Goal: Task Accomplishment & Management: Manage account settings

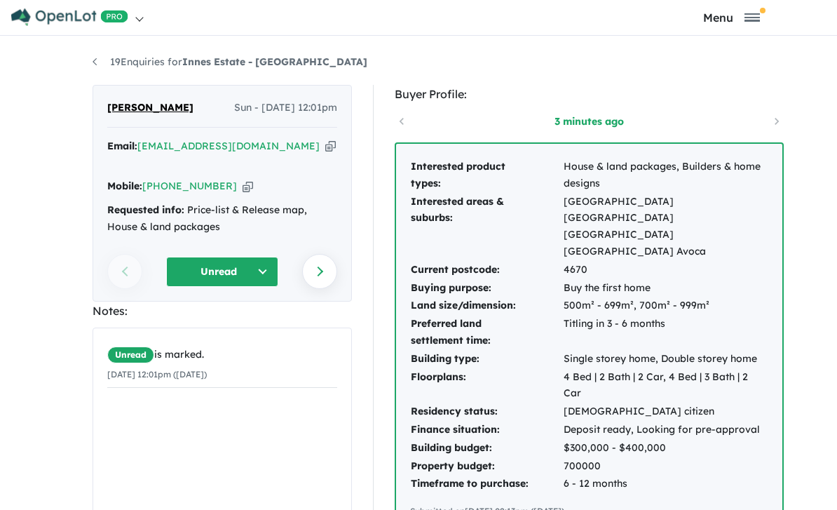
click at [94, 66] on link "19 Enquiries for Innes Estate - [GEOGRAPHIC_DATA]" at bounding box center [230, 61] width 275 height 13
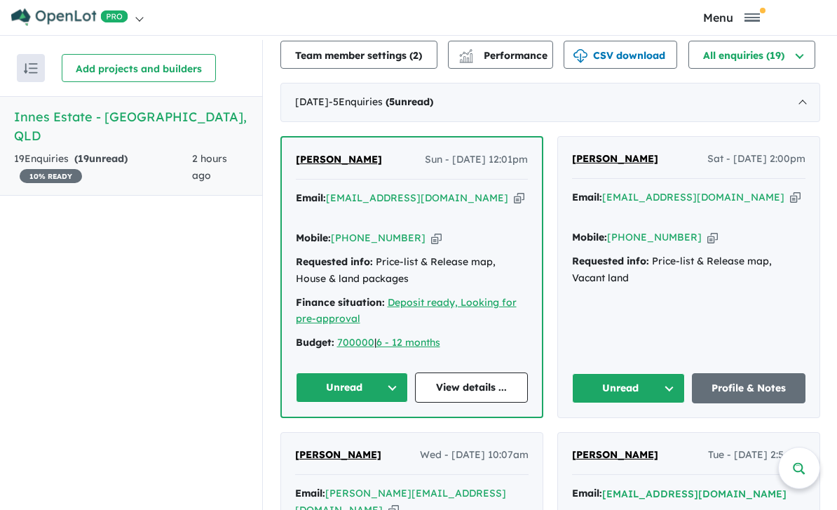
scroll to position [341, 0]
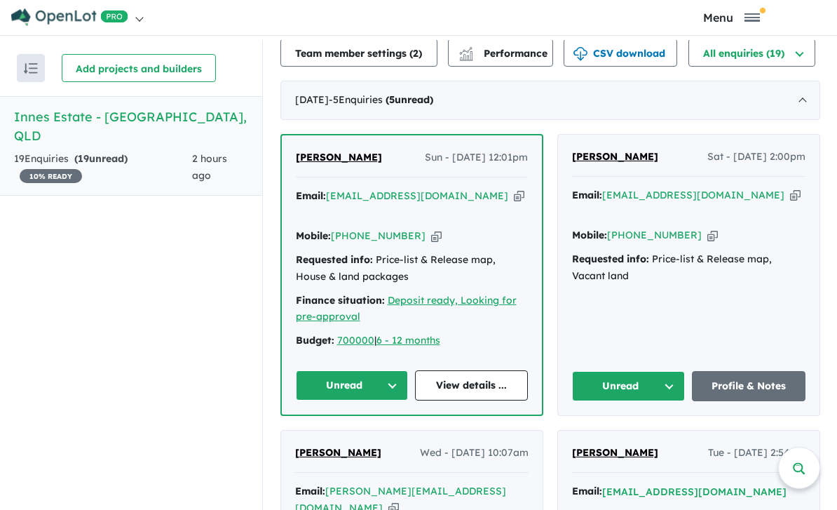
click at [370, 372] on button "Unread" at bounding box center [352, 385] width 113 height 30
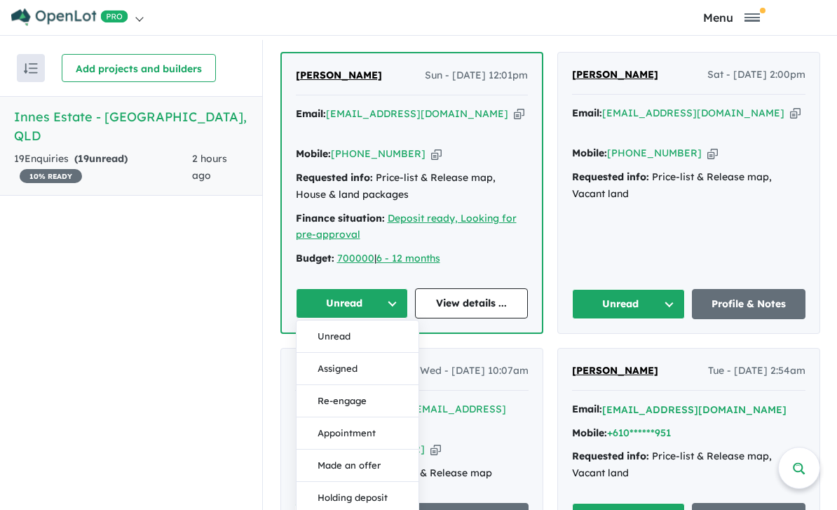
scroll to position [422, 0]
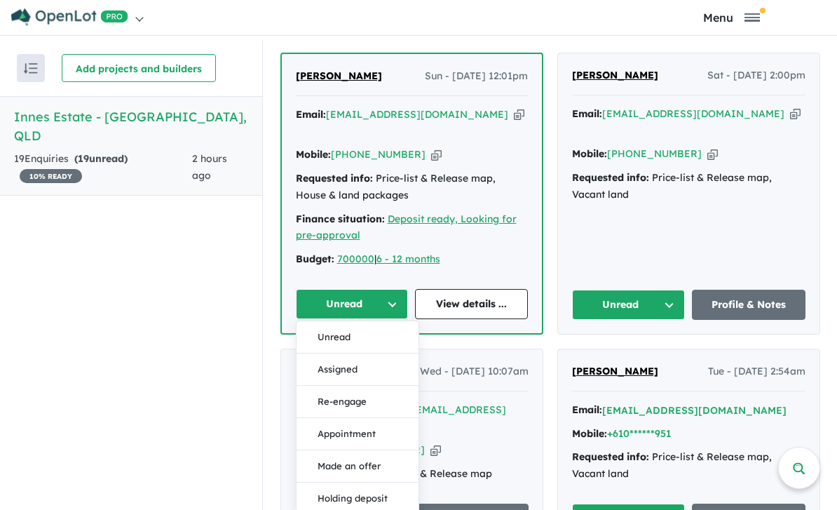
click at [399, 289] on button "Unread" at bounding box center [352, 304] width 113 height 30
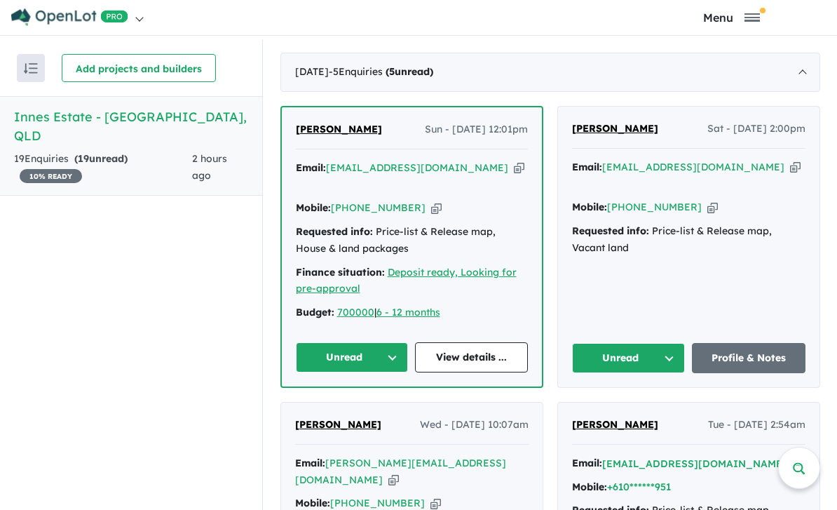
scroll to position [0, 0]
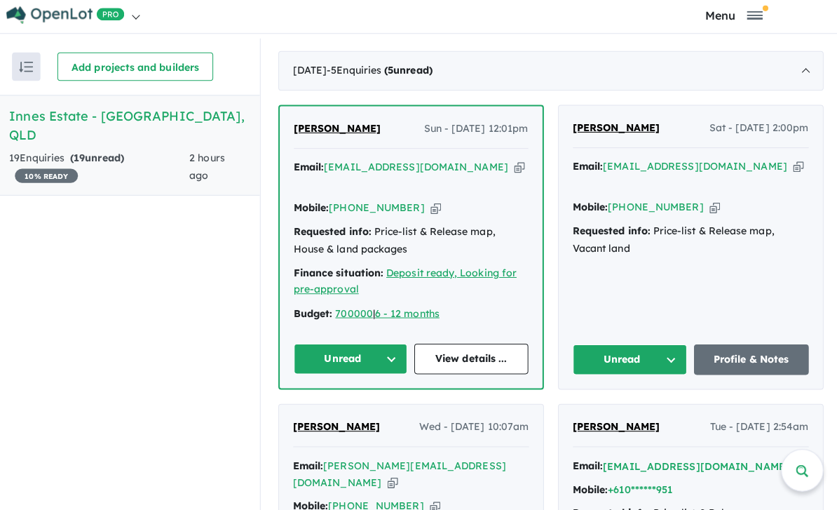
click at [402, 342] on button "Unread" at bounding box center [352, 357] width 113 height 30
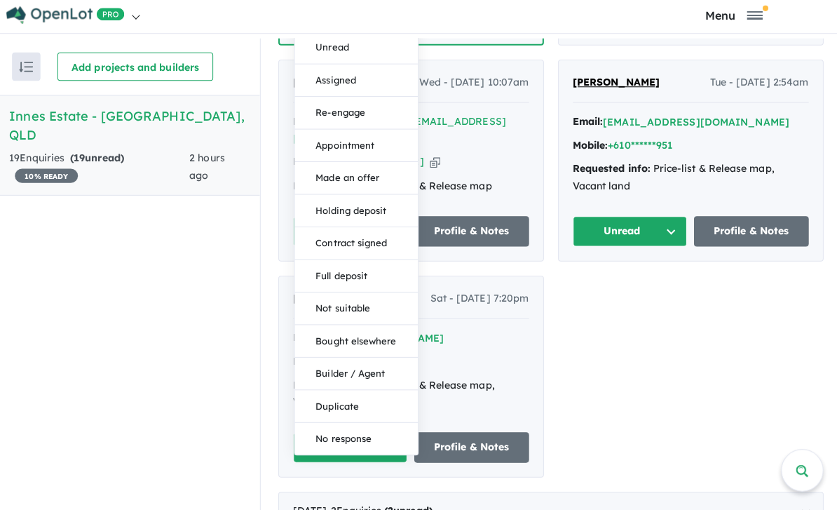
scroll to position [712, 0]
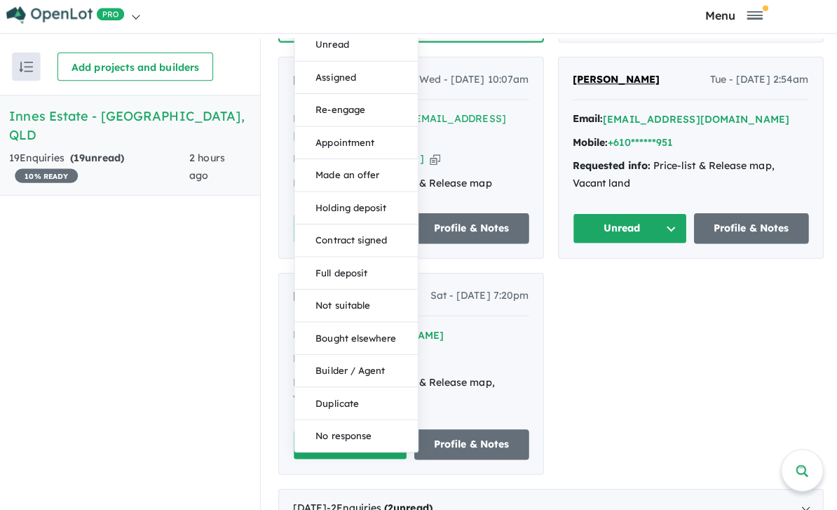
click at [388, 418] on button "No response" at bounding box center [358, 434] width 122 height 32
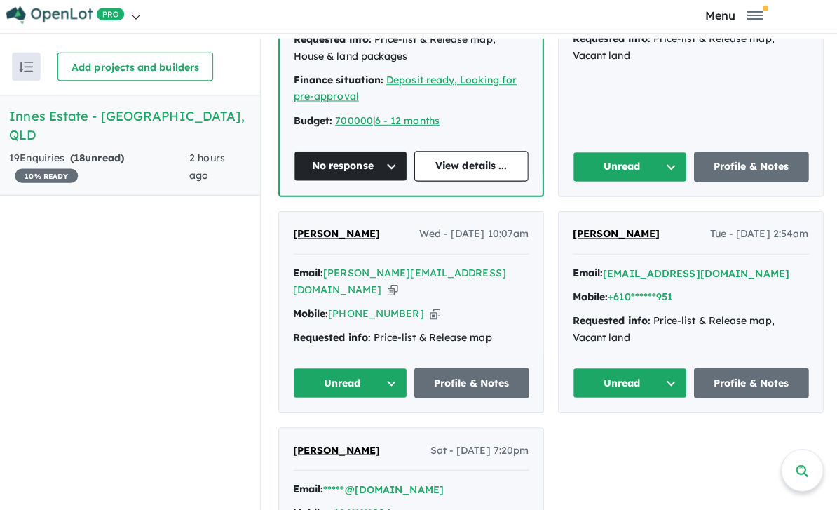
scroll to position [558, 0]
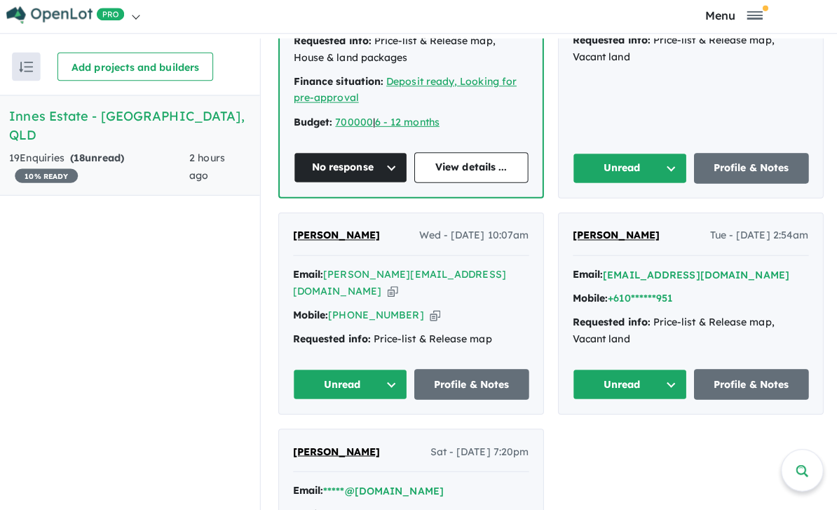
click at [479, 367] on link "Profile & Notes" at bounding box center [472, 382] width 114 height 30
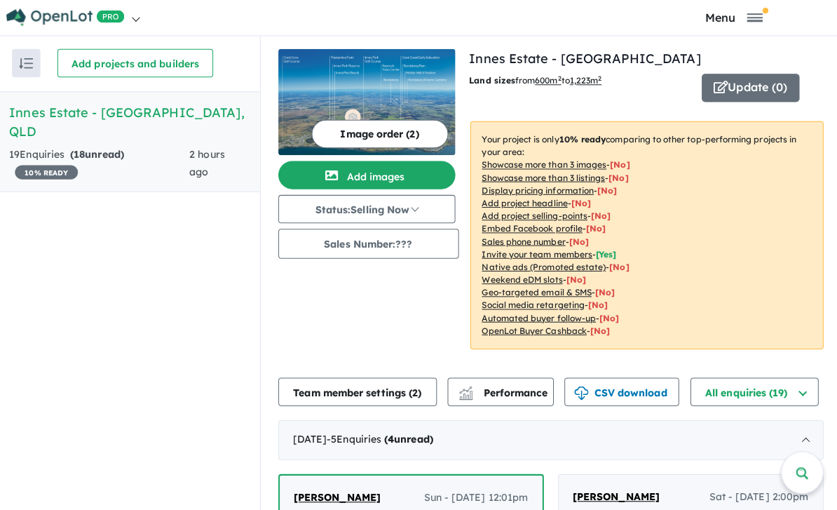
scroll to position [0, 0]
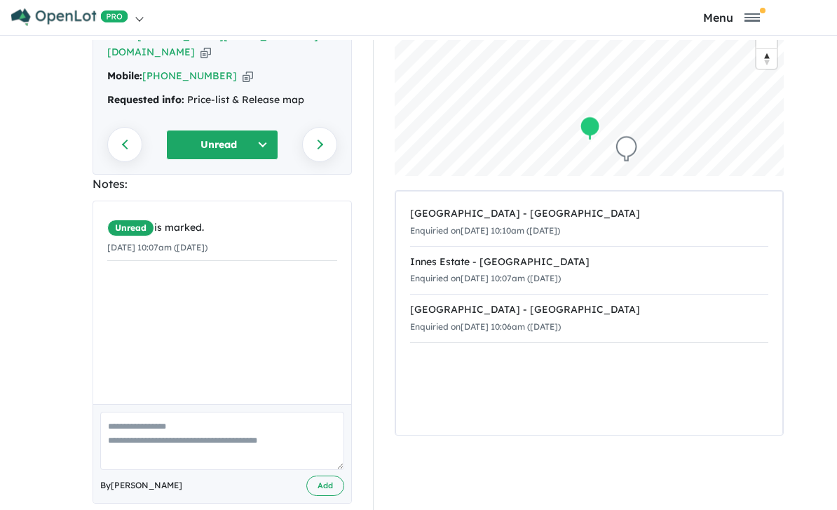
scroll to position [109, 0]
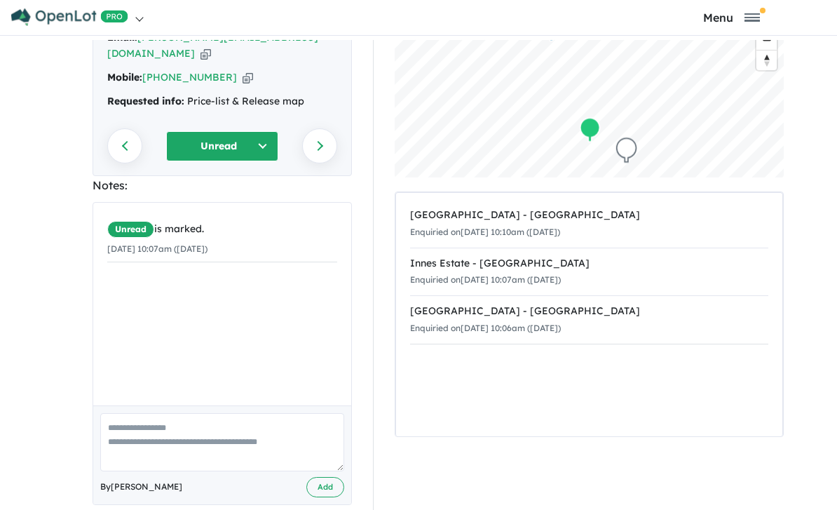
click at [163, 413] on textarea at bounding box center [222, 442] width 244 height 58
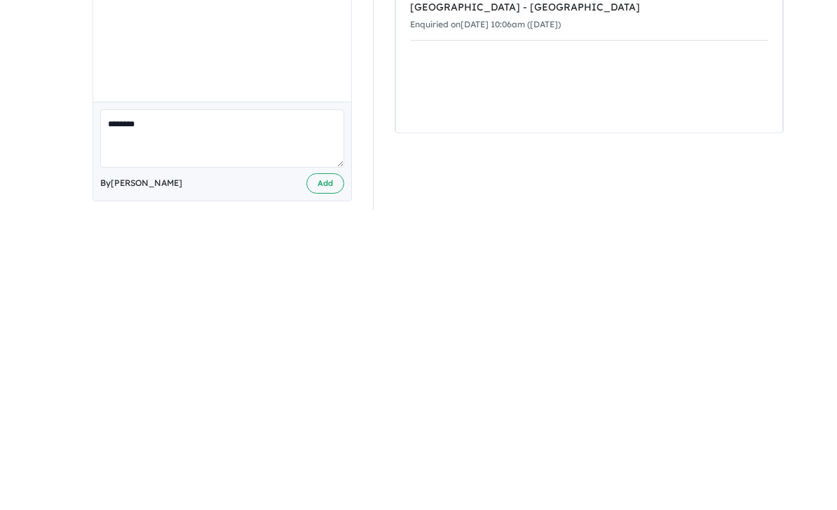
scroll to position [46, 0]
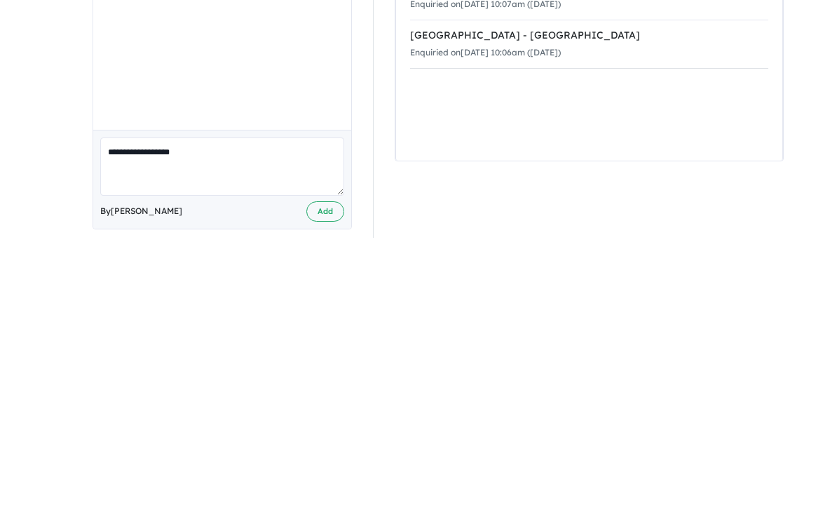
type textarea "**********"
click at [327, 473] on button "Add" at bounding box center [325, 483] width 38 height 20
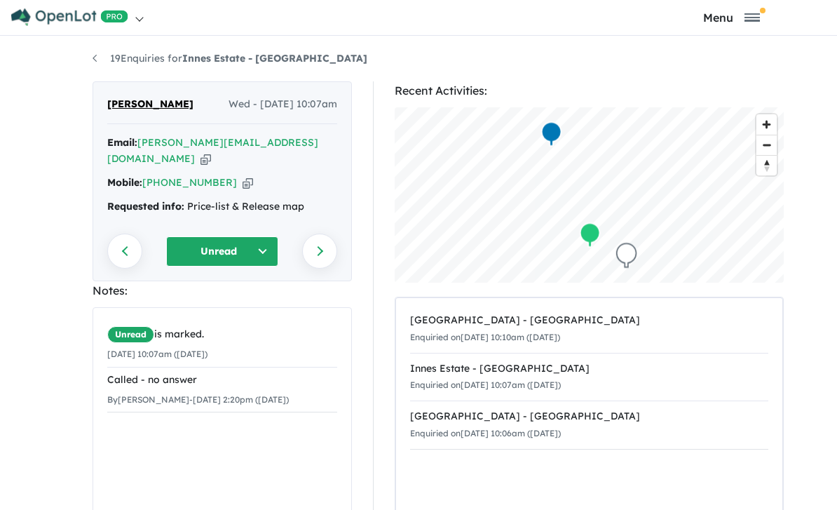
scroll to position [0, 0]
